Goal: Find specific page/section: Find specific page/section

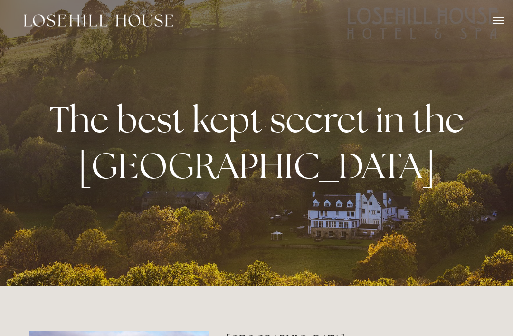
click at [494, 21] on div at bounding box center [498, 22] width 10 height 10
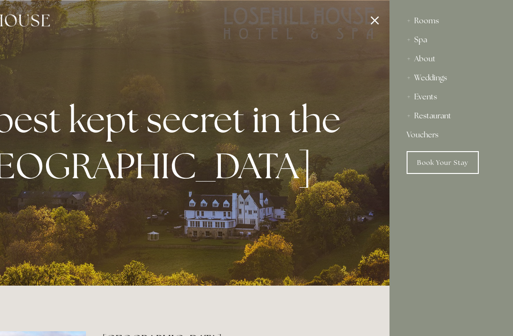
click at [440, 112] on div "Restaurant" at bounding box center [450, 115] width 89 height 19
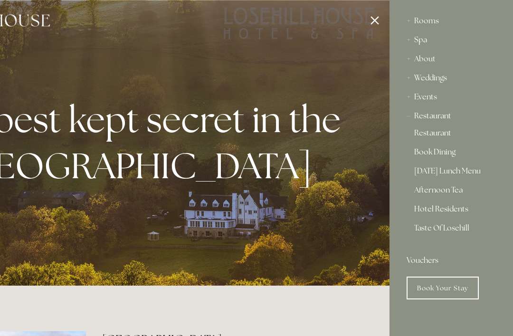
click at [432, 133] on link "Restaurant" at bounding box center [451, 134] width 74 height 11
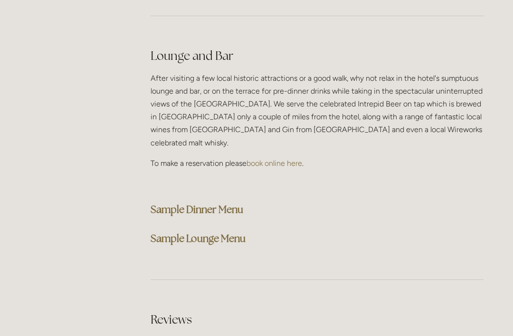
scroll to position [2400, 0]
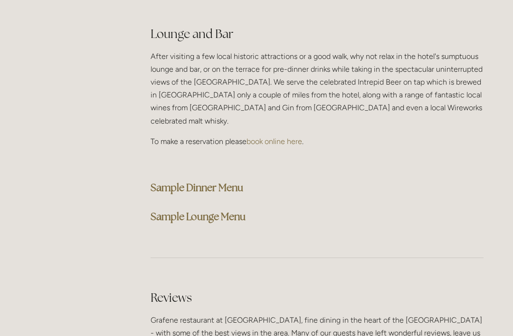
click at [184, 181] on strong "Sample Dinner Menu" at bounding box center [196, 187] width 93 height 13
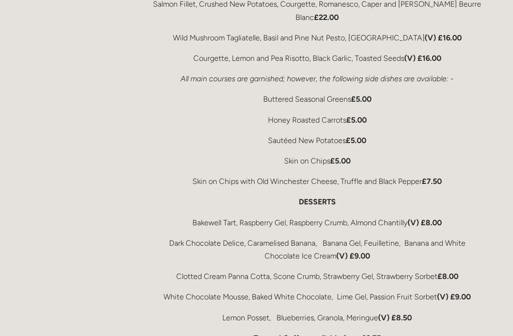
scroll to position [1839, 0]
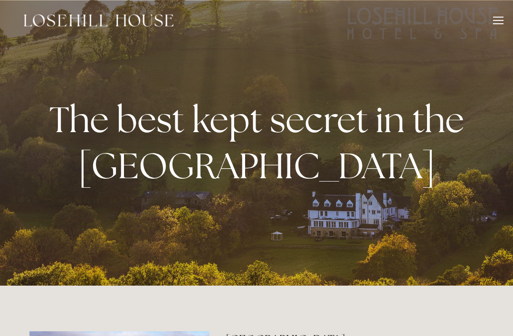
click at [495, 24] on div at bounding box center [498, 23] width 10 height 1
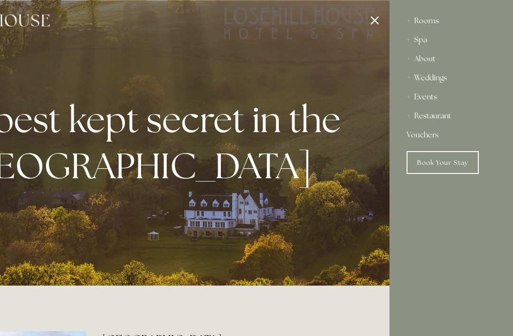
click at [429, 37] on div "Spa" at bounding box center [450, 39] width 89 height 19
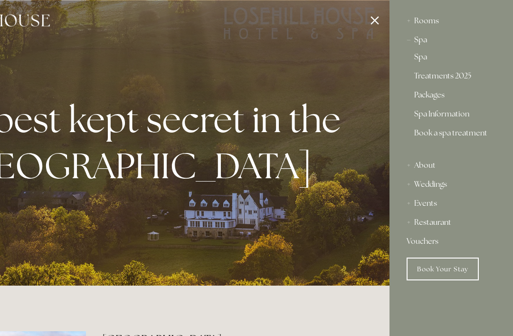
click at [425, 59] on link "Spa" at bounding box center [451, 58] width 74 height 11
